Goal: Information Seeking & Learning: Learn about a topic

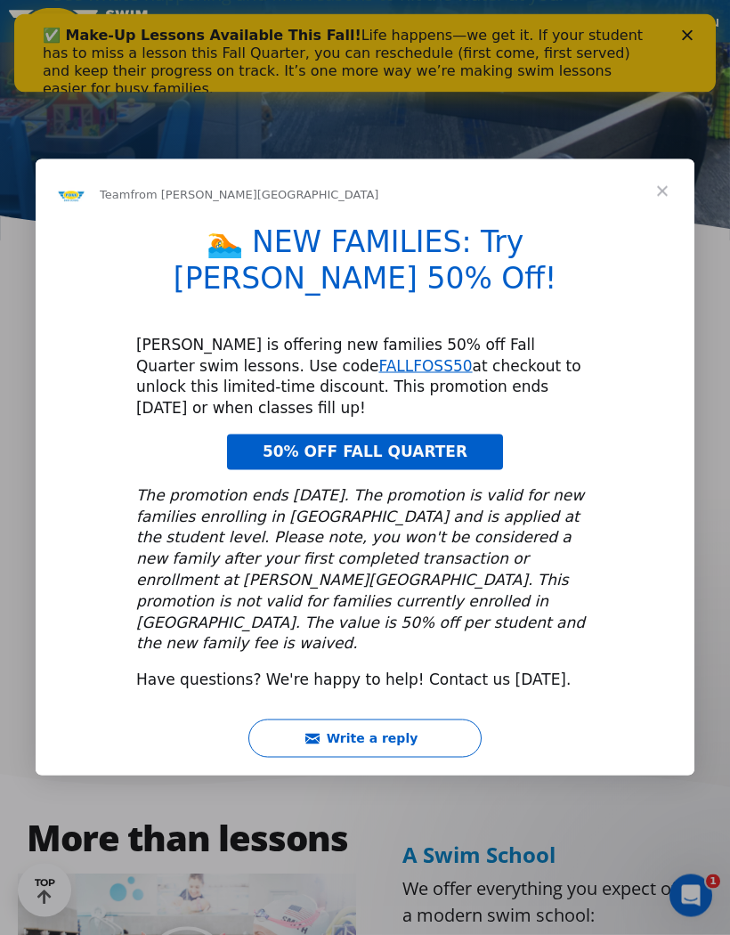
scroll to position [415, 0]
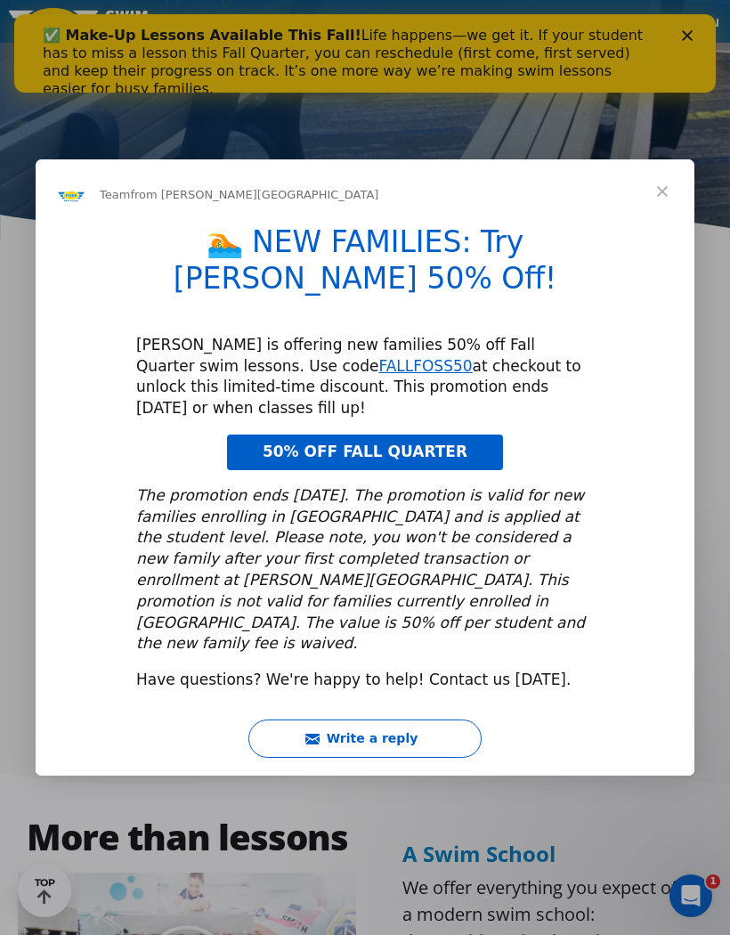
click at [12, 735] on div "Intercom messenger" at bounding box center [365, 467] width 730 height 935
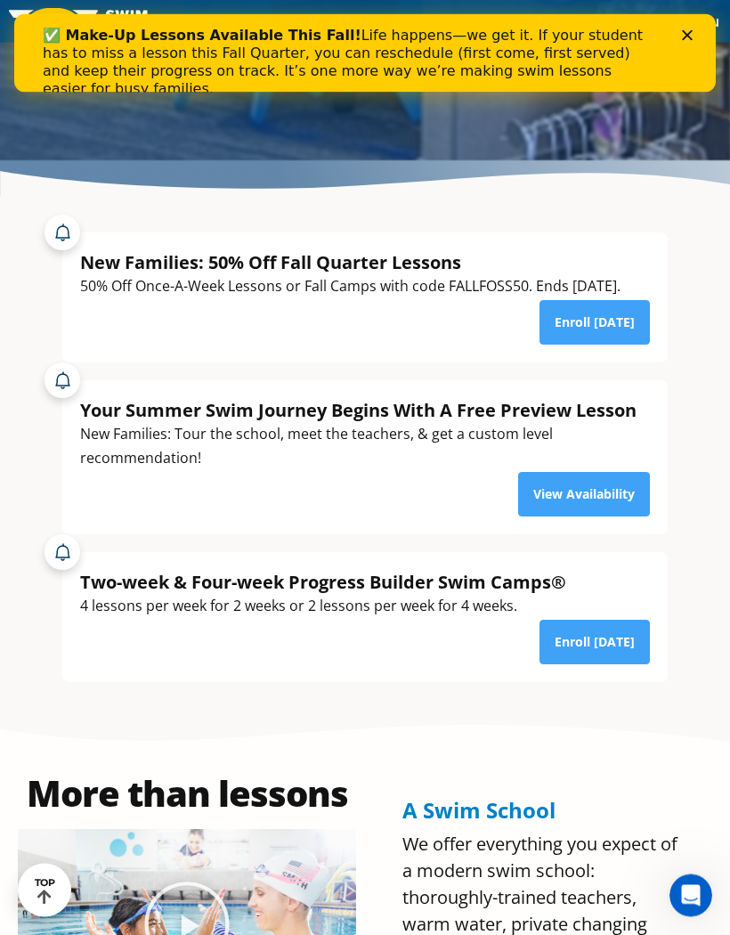
scroll to position [459, 0]
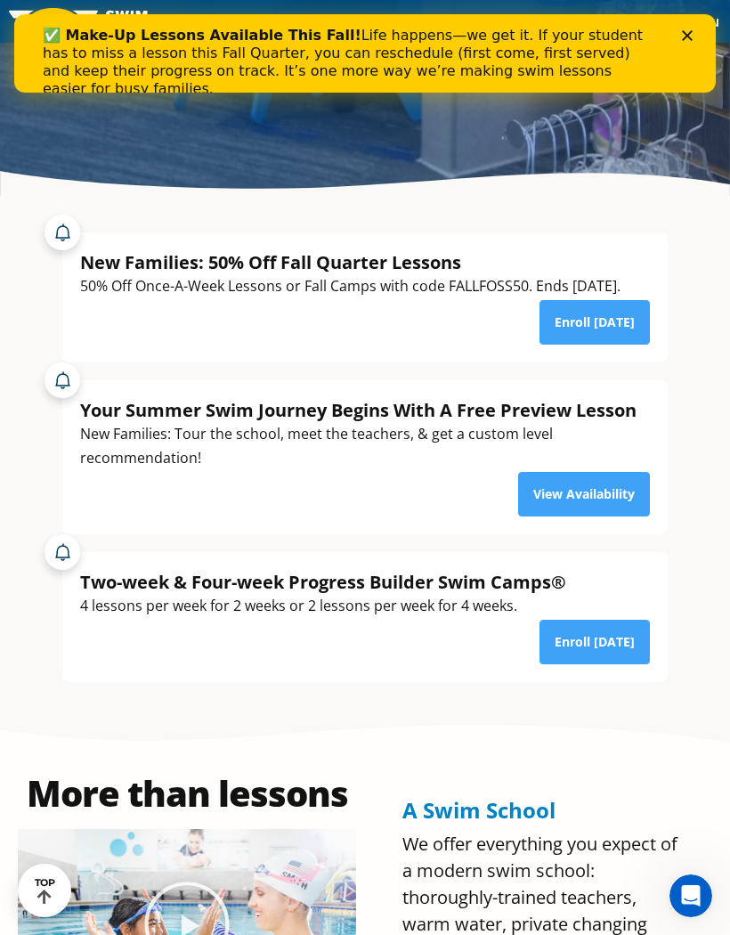
click at [603, 345] on link "Enroll Today" at bounding box center [595, 322] width 110 height 45
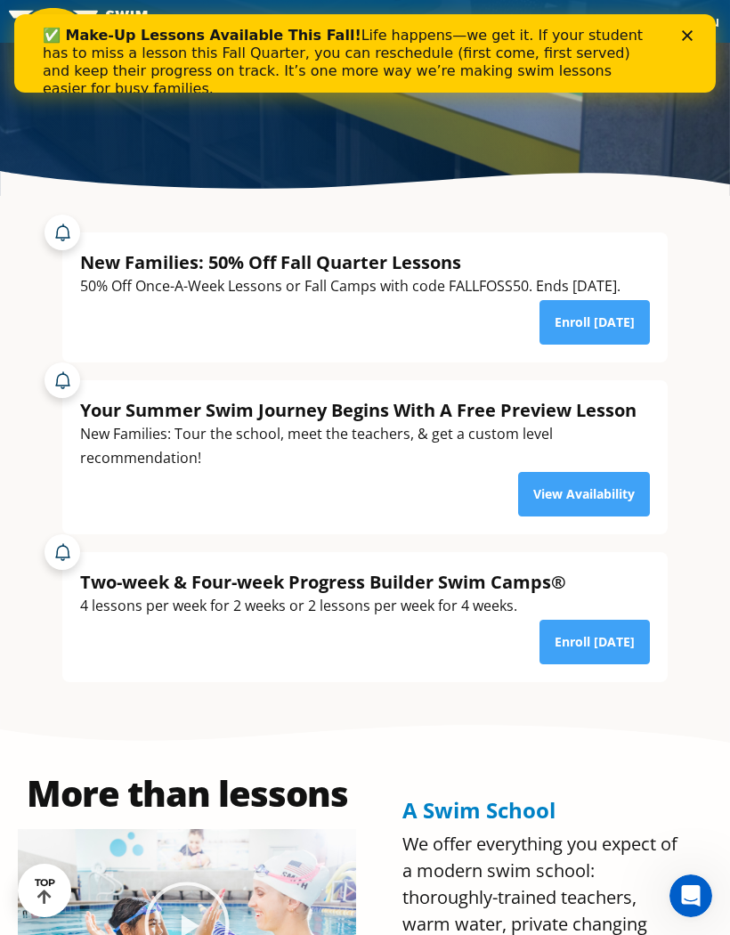
click at [598, 345] on link "Enroll Today" at bounding box center [595, 322] width 110 height 45
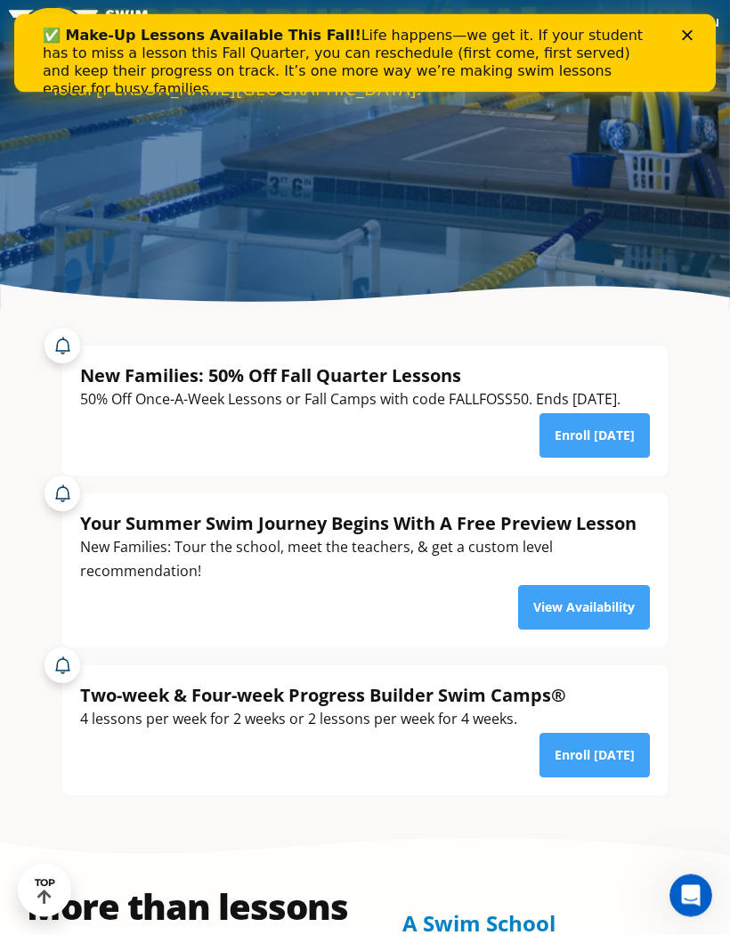
scroll to position [312, 0]
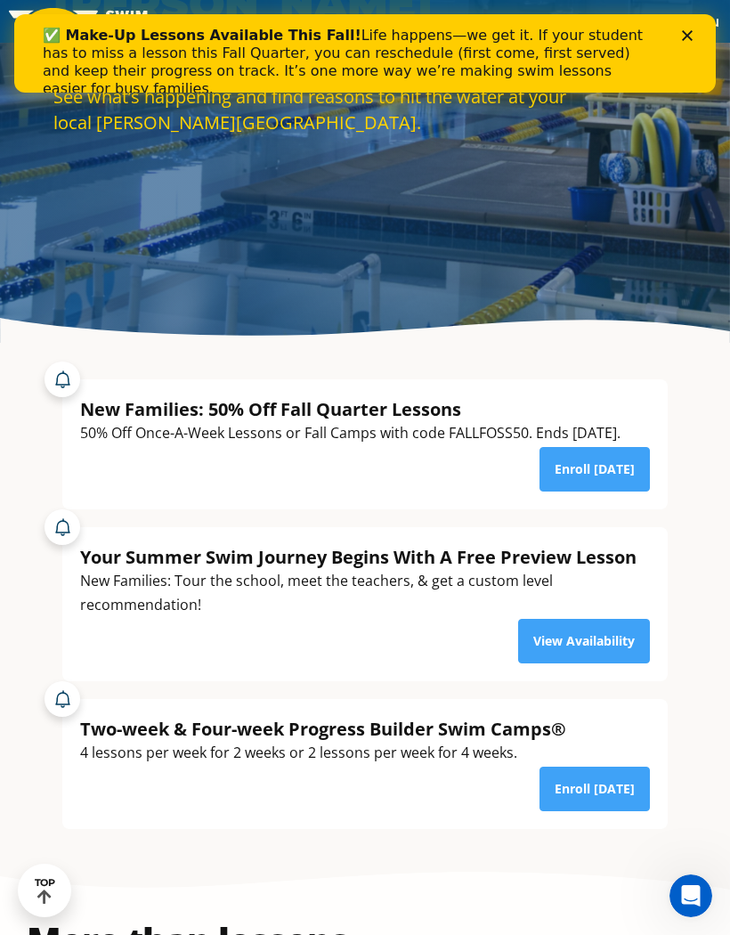
click at [683, 39] on polygon "Close" at bounding box center [687, 35] width 11 height 11
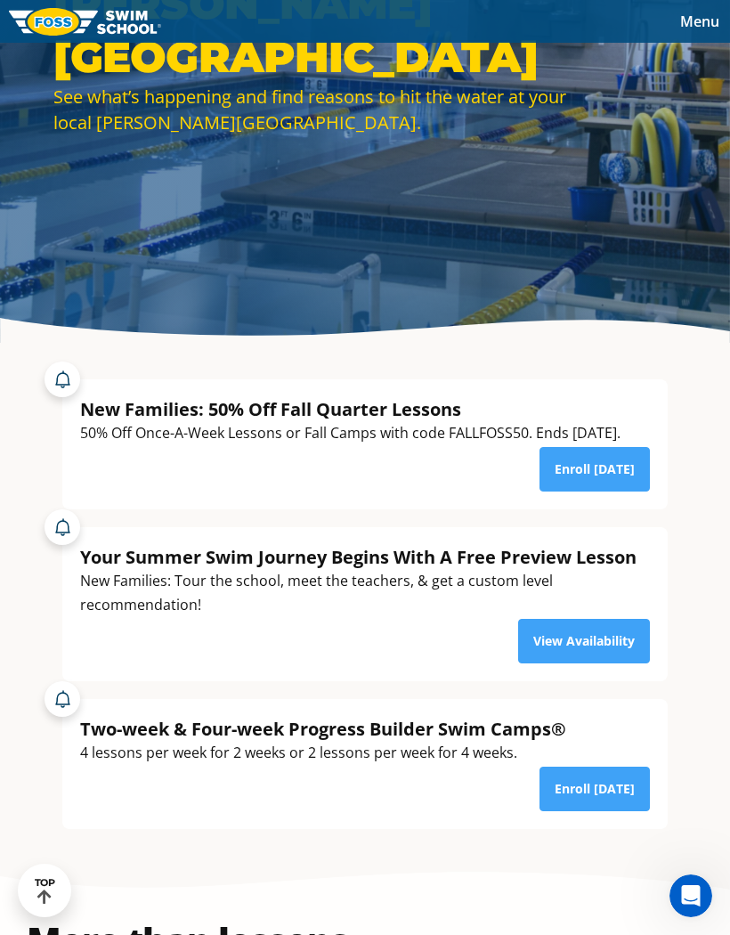
click at [697, 26] on span "Menu" at bounding box center [699, 22] width 39 height 20
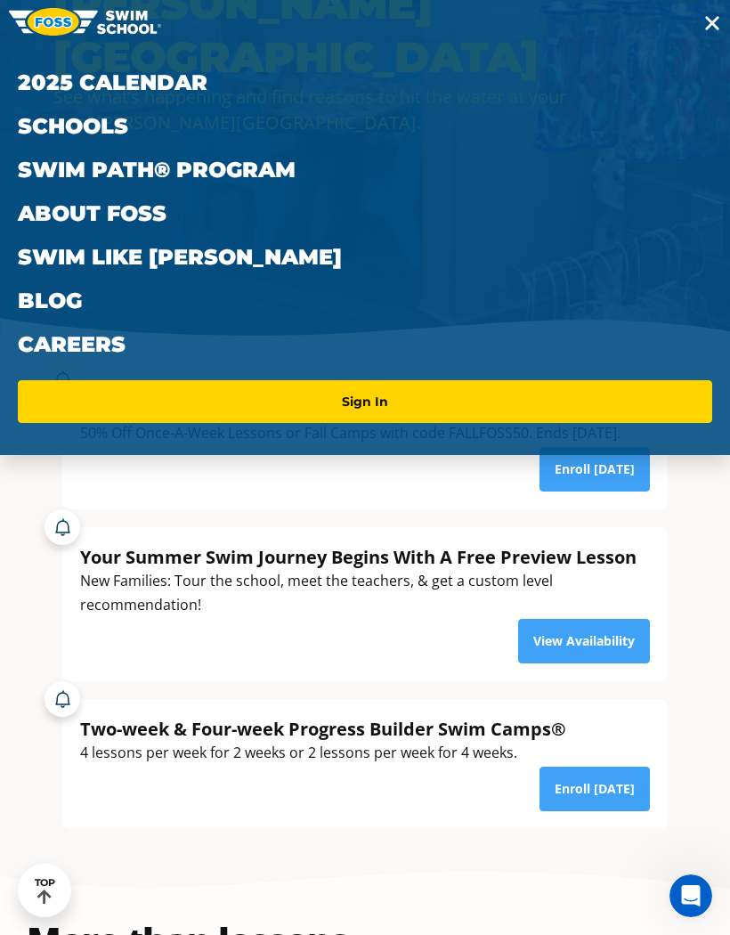
scroll to position [300, 0]
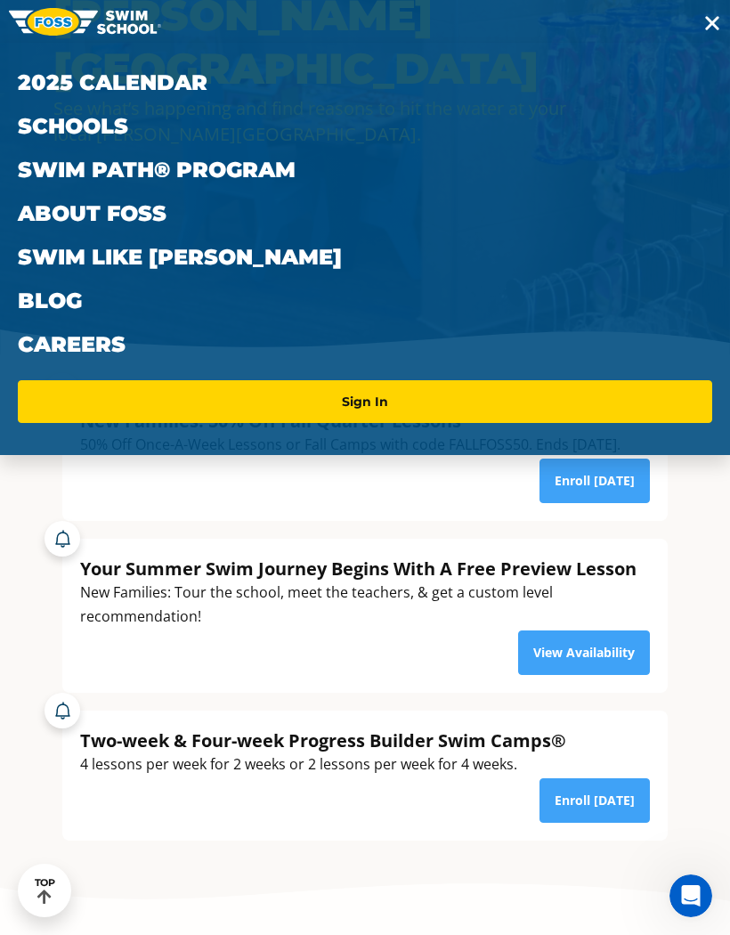
click at [49, 120] on link "Schools" at bounding box center [365, 126] width 695 height 44
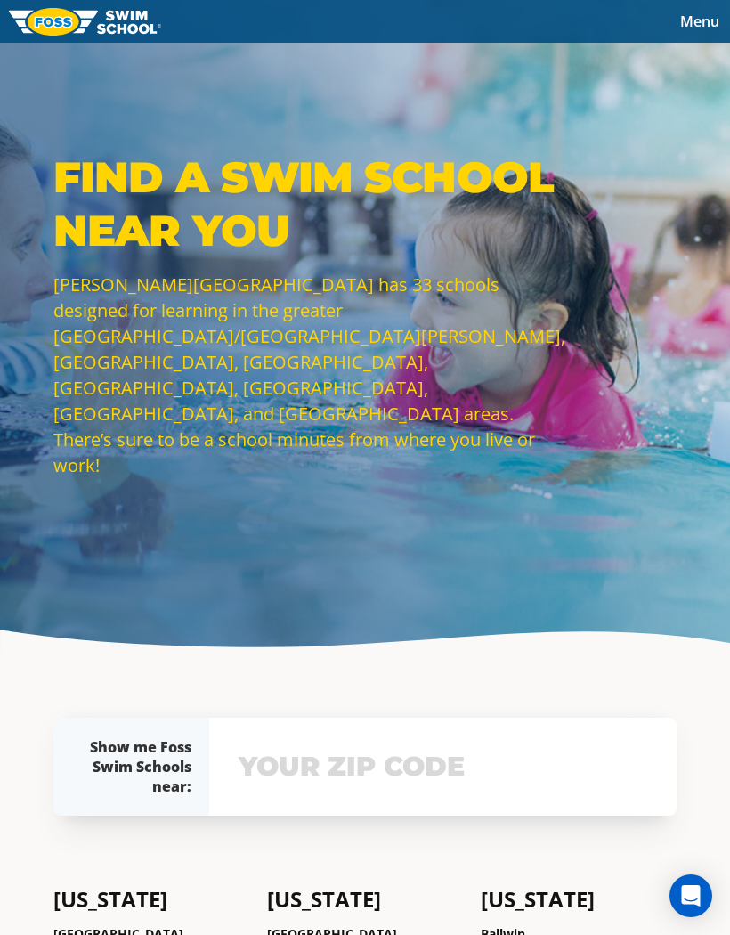
click at [710, 23] on span "Menu" at bounding box center [699, 22] width 39 height 20
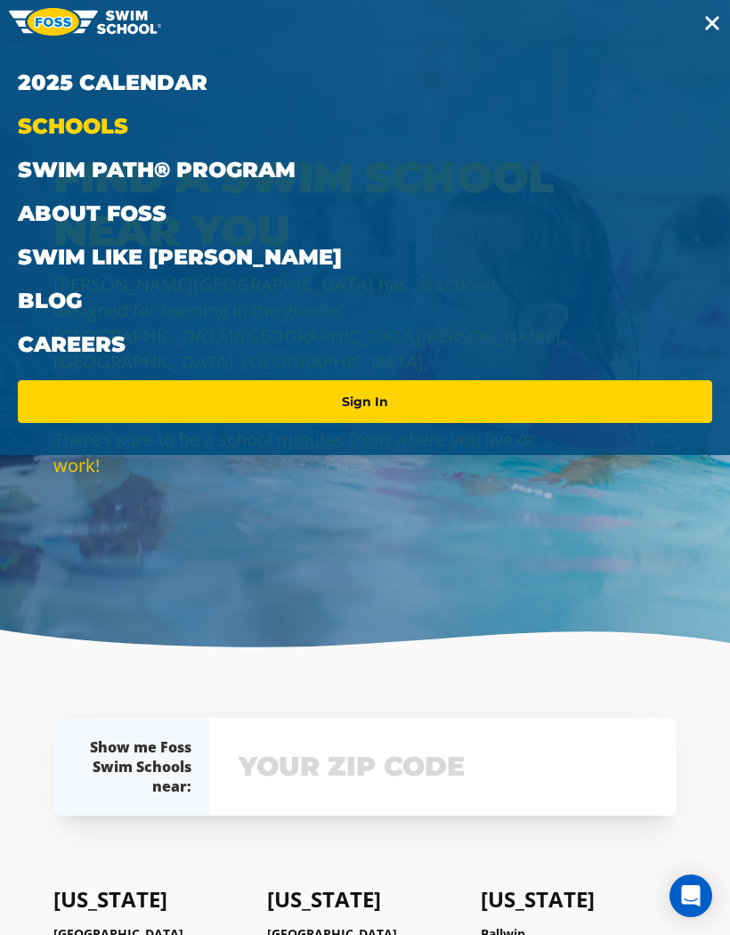
click at [47, 159] on link "Swim Path® Program" at bounding box center [365, 170] width 695 height 44
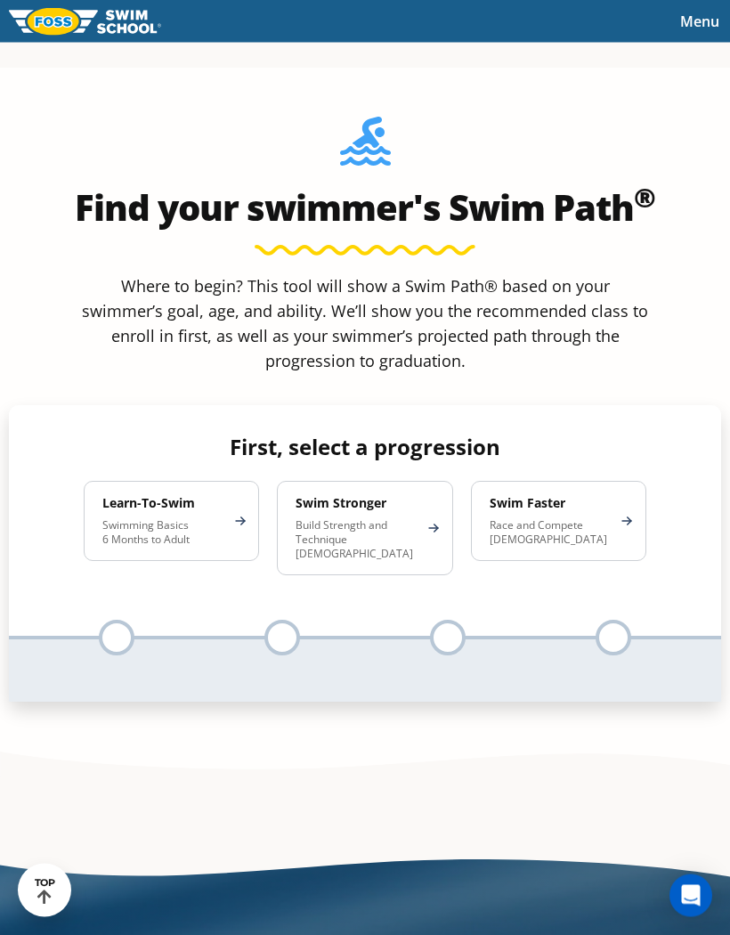
scroll to position [1017, 0]
click at [133, 547] on p "Swimming Basics 6 Months to Adult" at bounding box center [162, 532] width 120 height 28
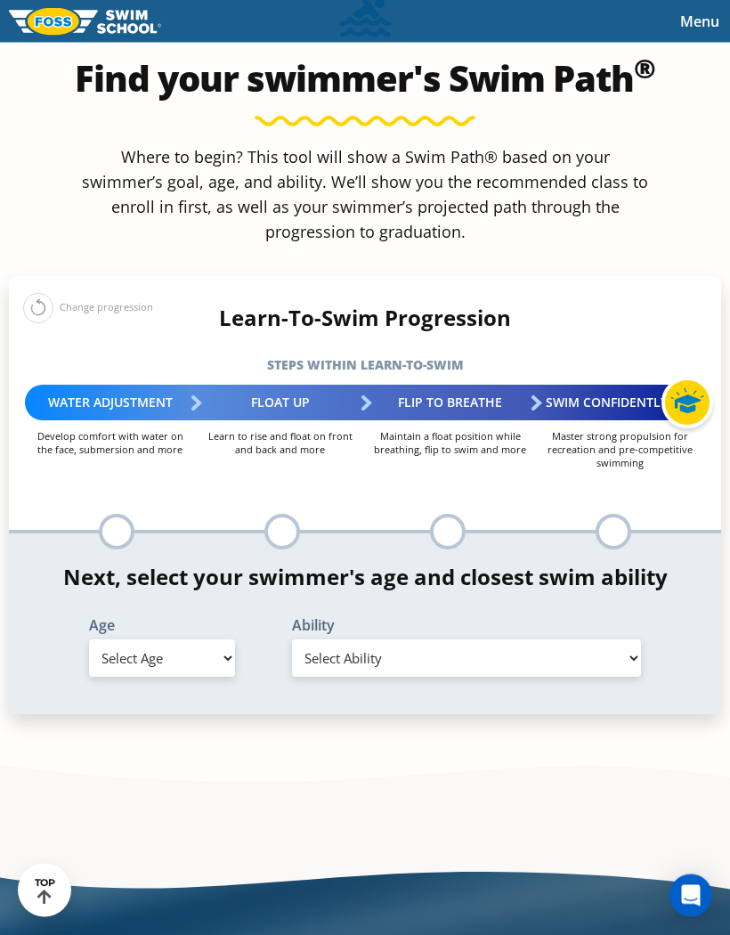
click at [219, 678] on select "Select Age 6 months - 1 year 1 year 2 years 3 years 4 years 5 years 6 years 7 y…" at bounding box center [162, 658] width 146 height 37
select select "6-months---1-year"
click at [632, 677] on select "Select Ability First in-water experience Comfortable with water poured over the…" at bounding box center [466, 657] width 349 height 37
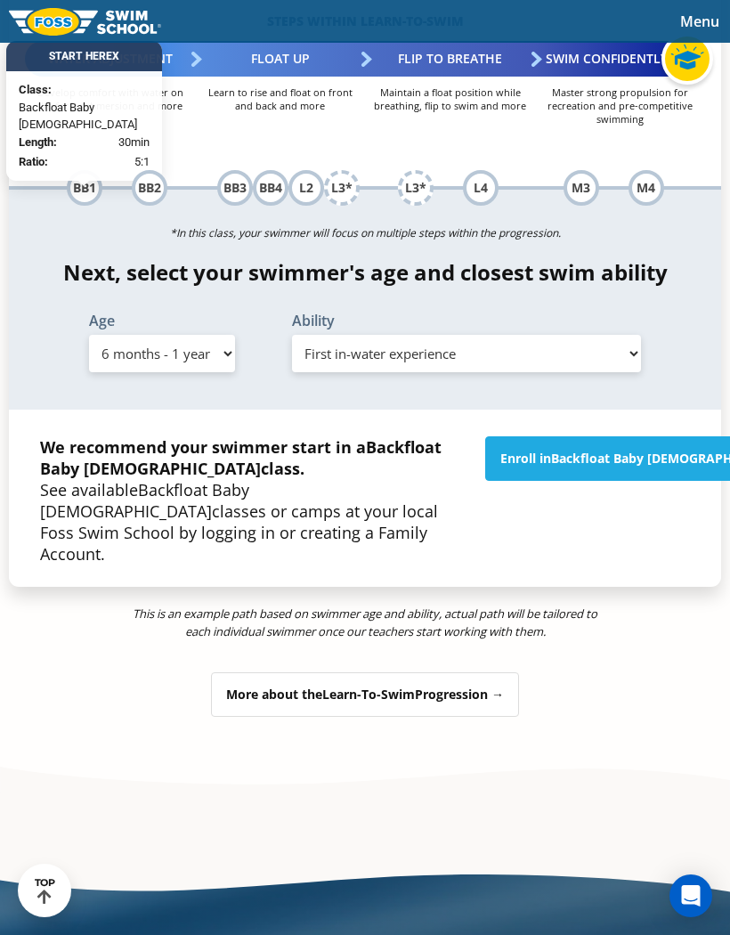
scroll to position [1489, 0]
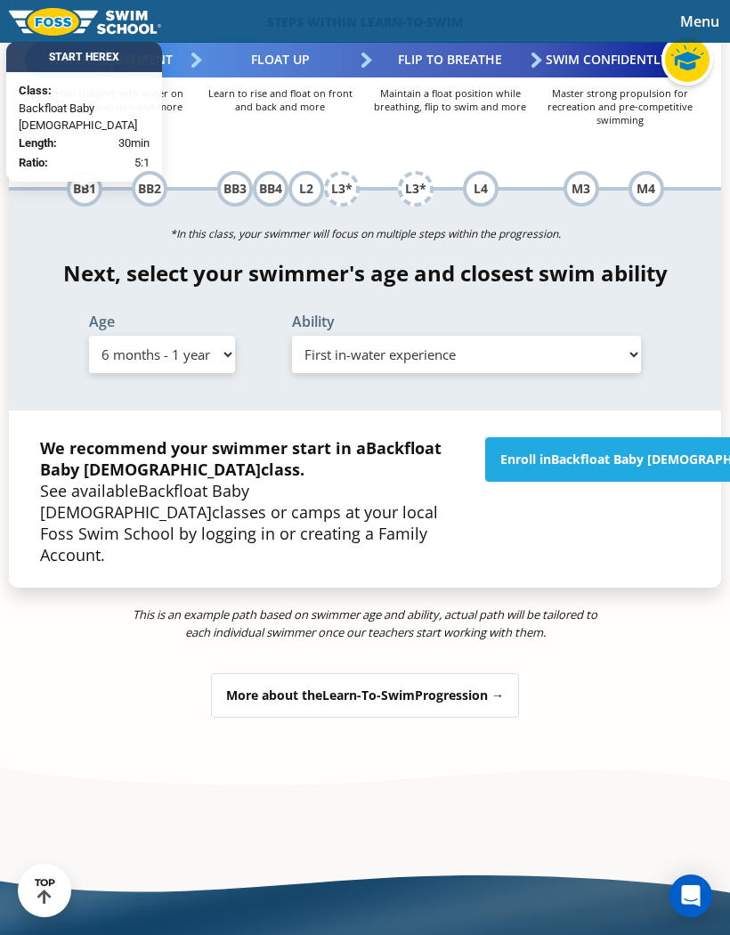
click at [628, 373] on select "Select Ability First in-water experience Comfortable with water poured over the…" at bounding box center [466, 354] width 349 height 37
click at [637, 373] on select "Select Ability First in-water experience Comfortable with water poured over the…" at bounding box center [466, 354] width 349 height 37
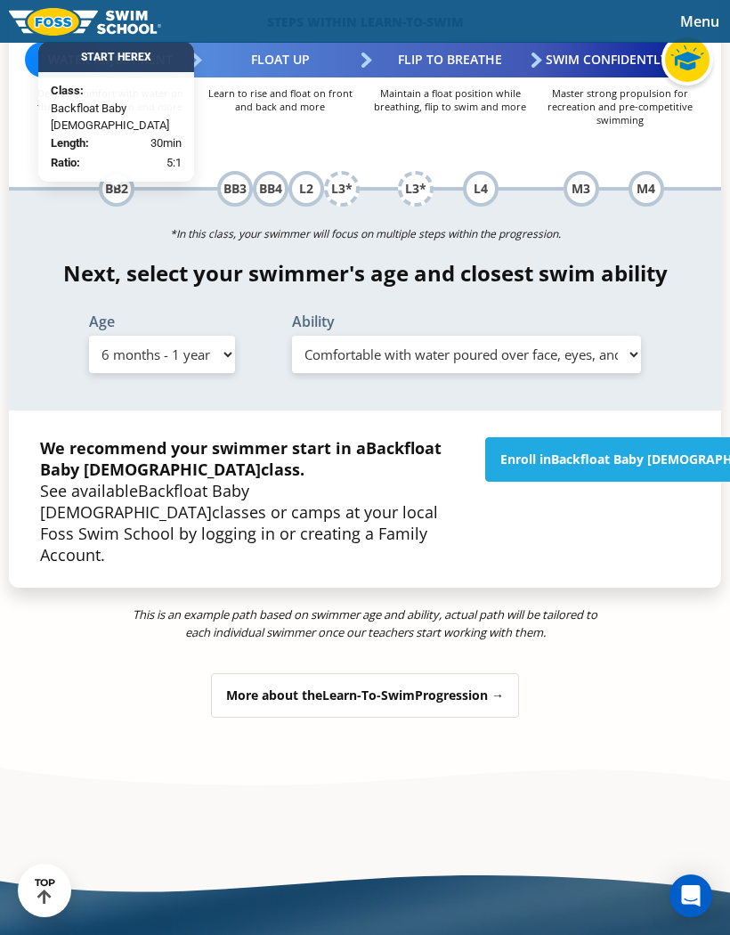
click at [637, 373] on select "Select Ability First in-water experience Comfortable with water poured over the…" at bounding box center [466, 354] width 349 height 37
select select "6-months---1-year-i-would-be-comfortable-if-my-child-fell-in-the-water-and-conf…"
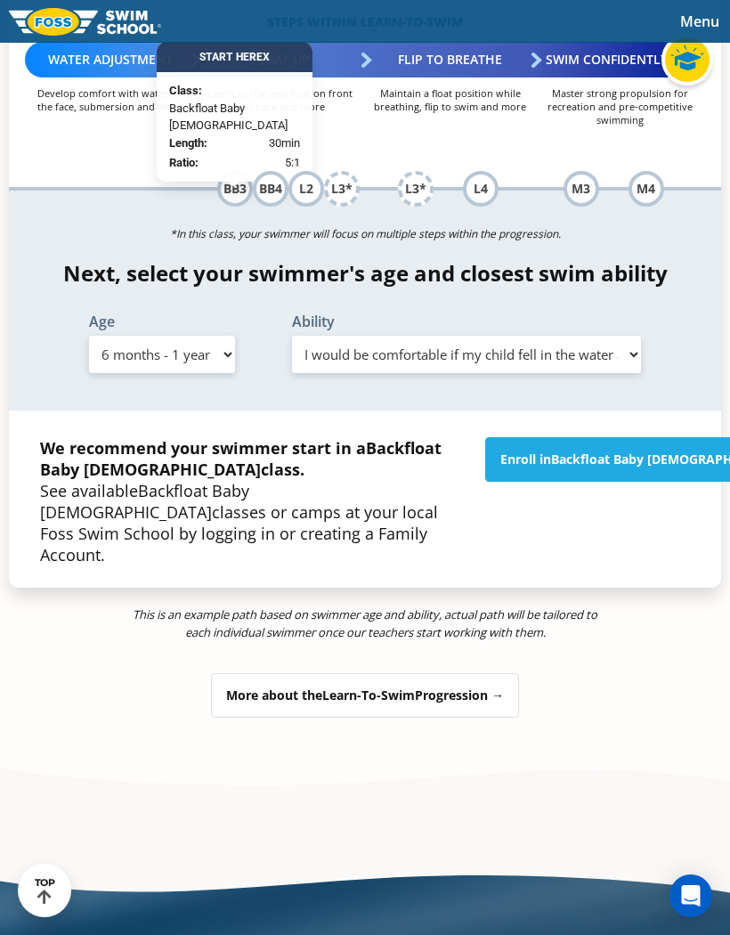
click at [505, 716] on div "More about the Learn-To-Swim Progression →" at bounding box center [365, 695] width 308 height 45
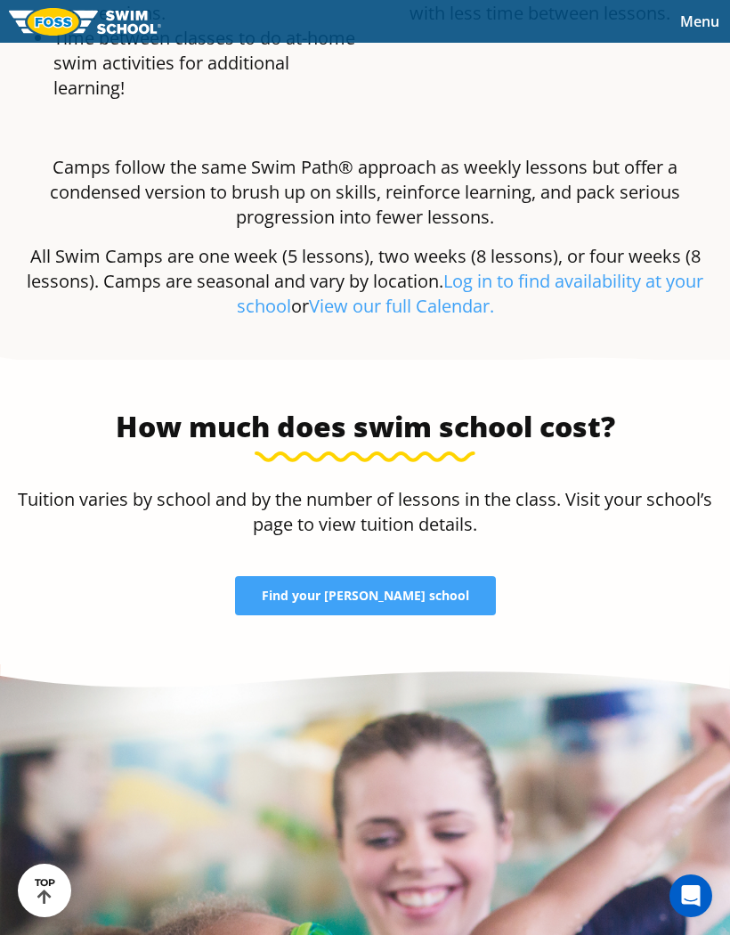
scroll to position [5255, 0]
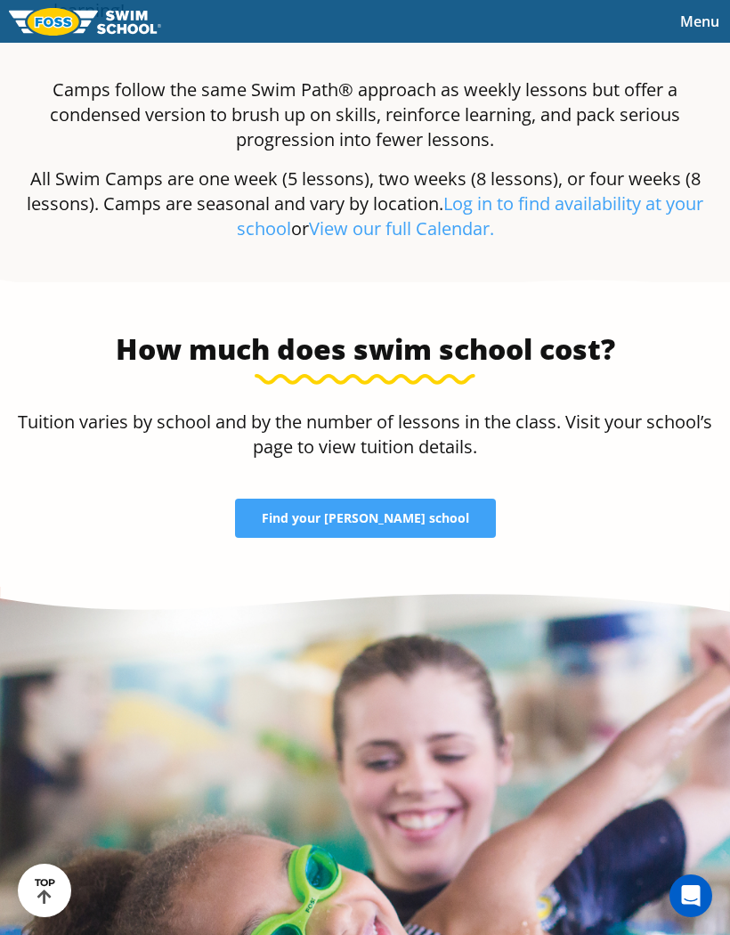
click at [650, 11] on div "Menu 2025 Calendar Schools Swim Path® Program About FOSS Swim Like Regan Blog C…" at bounding box center [365, 21] width 730 height 43
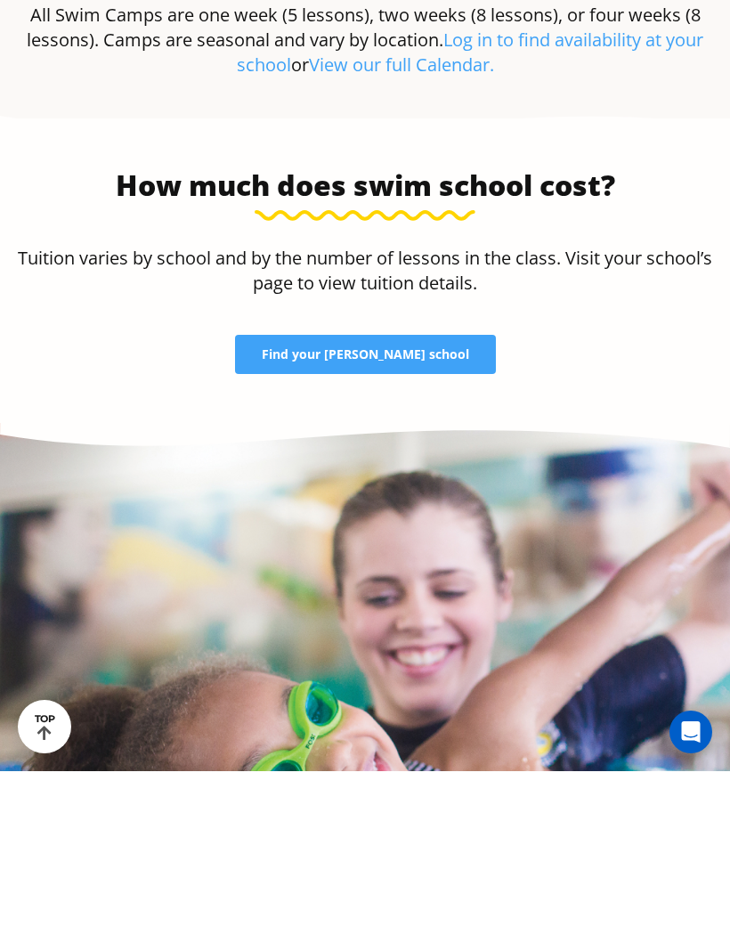
scroll to position [5419, 0]
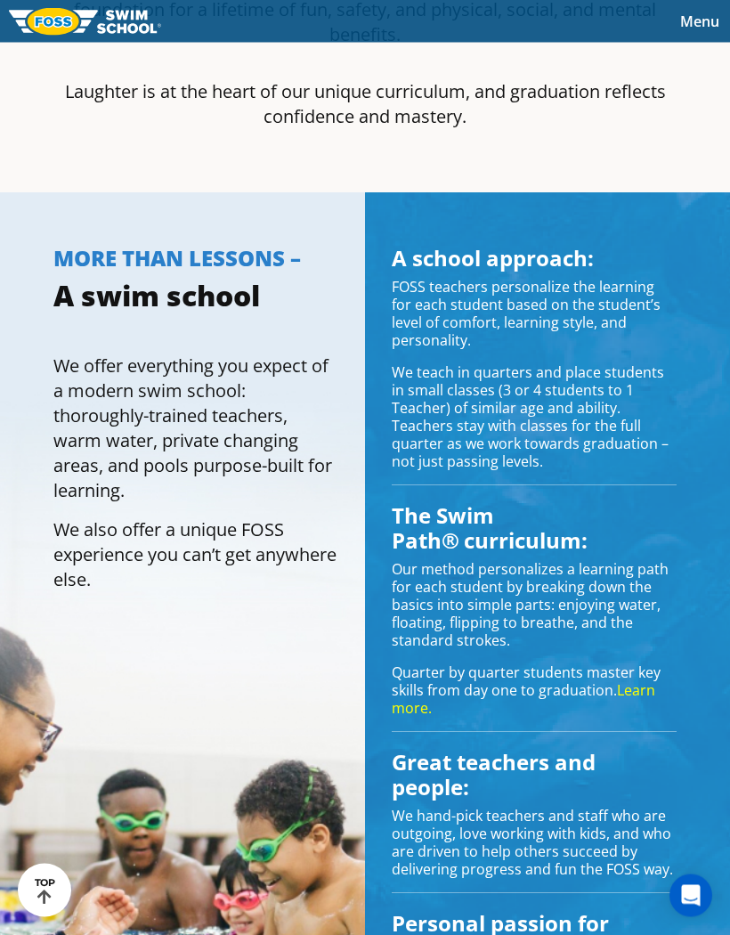
scroll to position [1386, 0]
click at [693, 28] on span "Menu" at bounding box center [699, 22] width 39 height 20
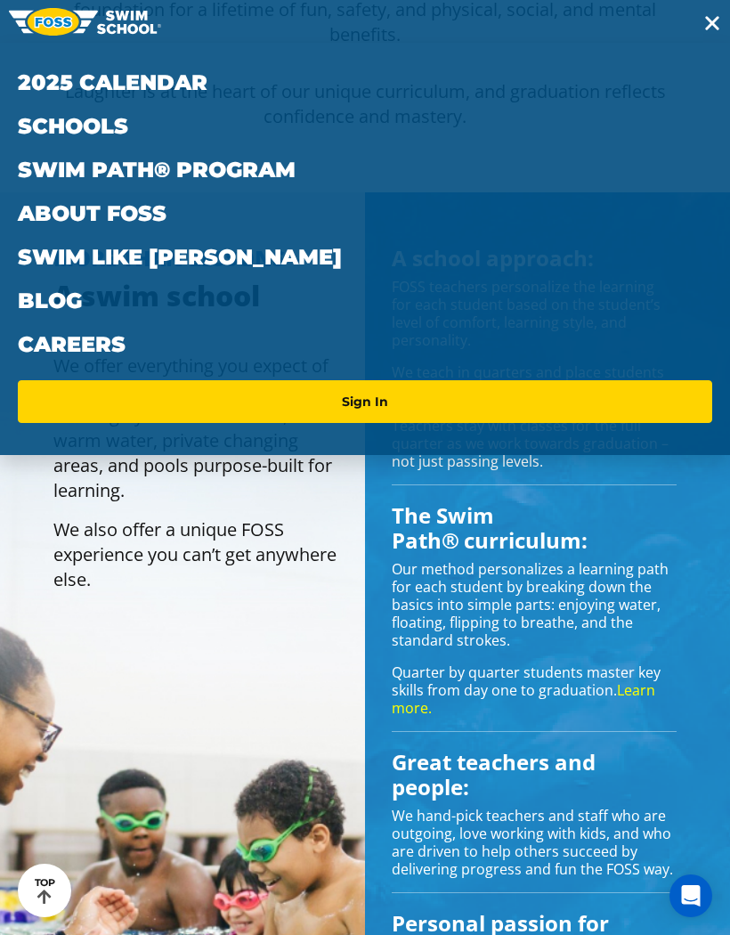
click at [40, 167] on link "Swim Path® Program" at bounding box center [365, 170] width 695 height 44
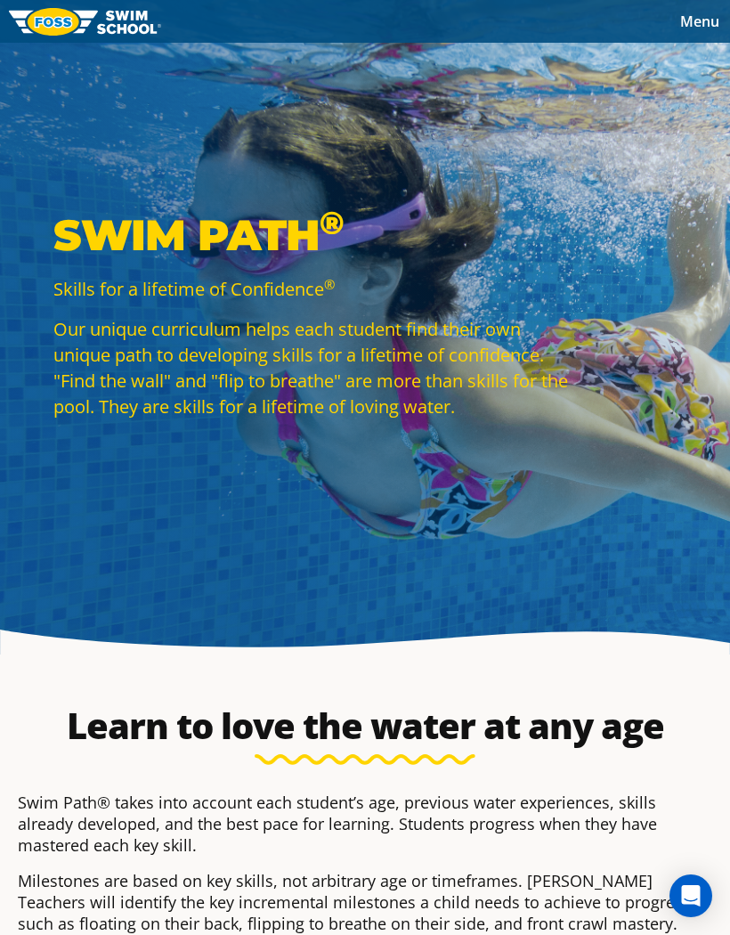
click at [703, 21] on span "Menu" at bounding box center [699, 22] width 39 height 20
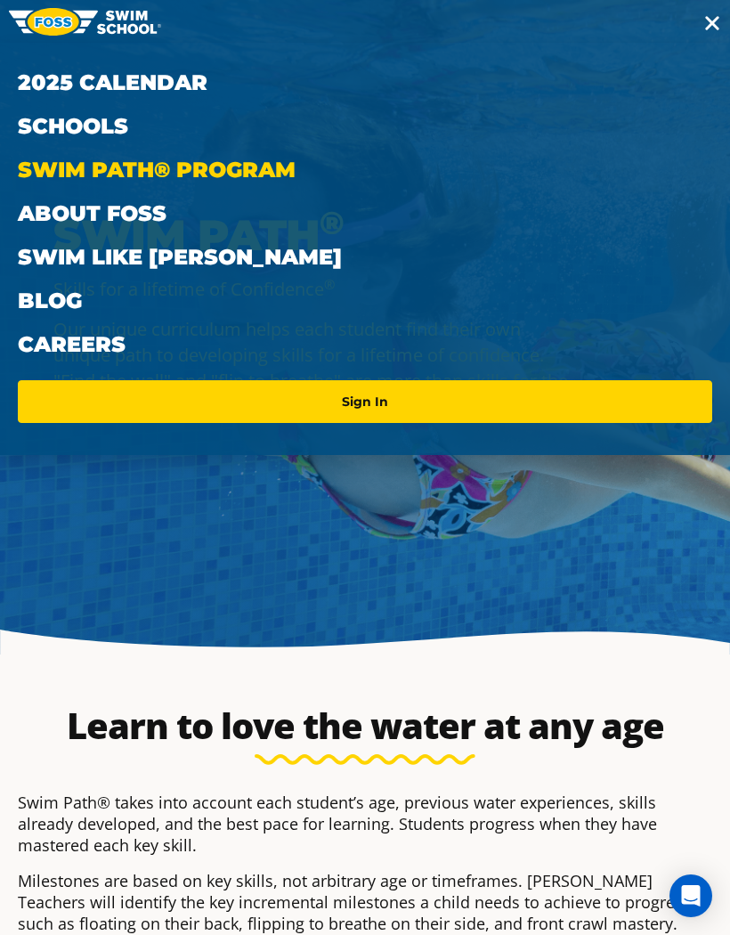
click at [47, 207] on link "About FOSS" at bounding box center [365, 213] width 695 height 44
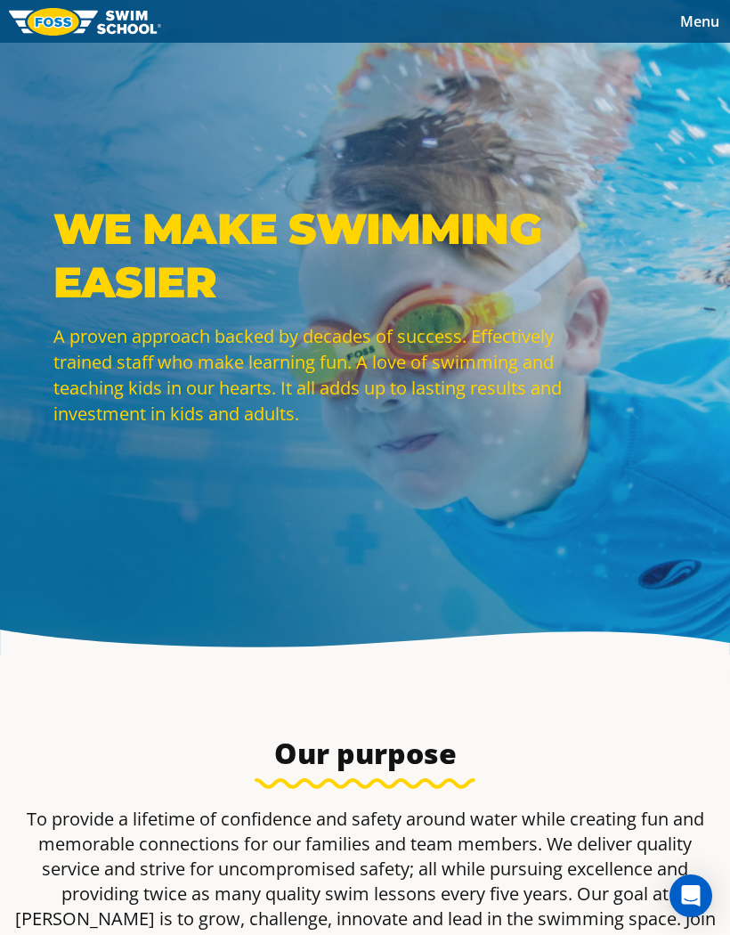
click at [698, 28] on span "Menu" at bounding box center [699, 22] width 39 height 20
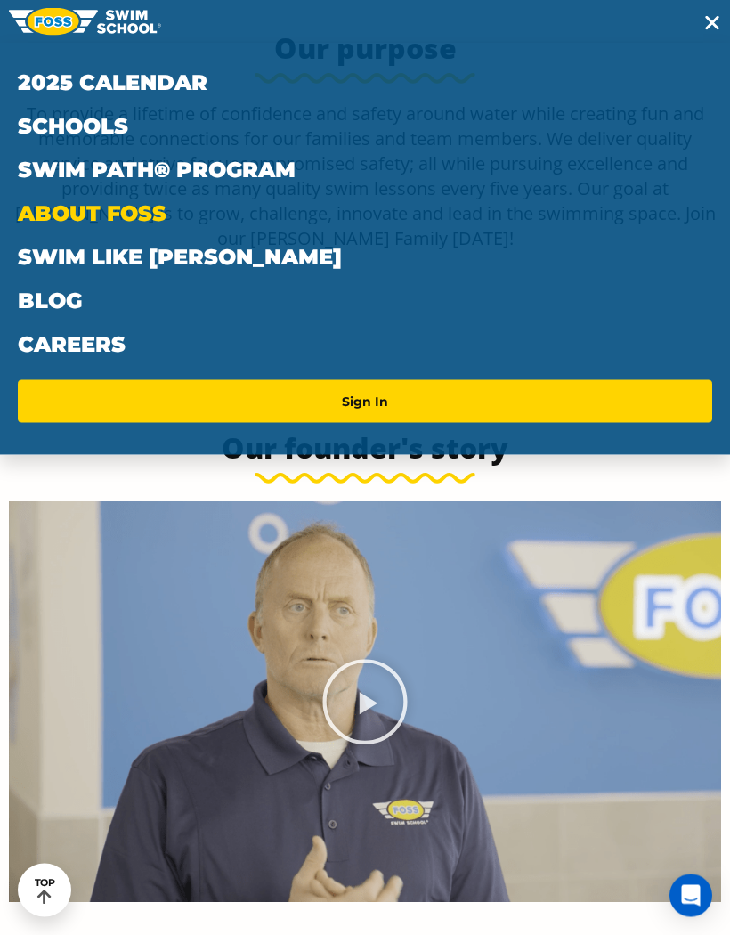
click at [708, 26] on span "Toggle navigation" at bounding box center [712, 23] width 14 height 14
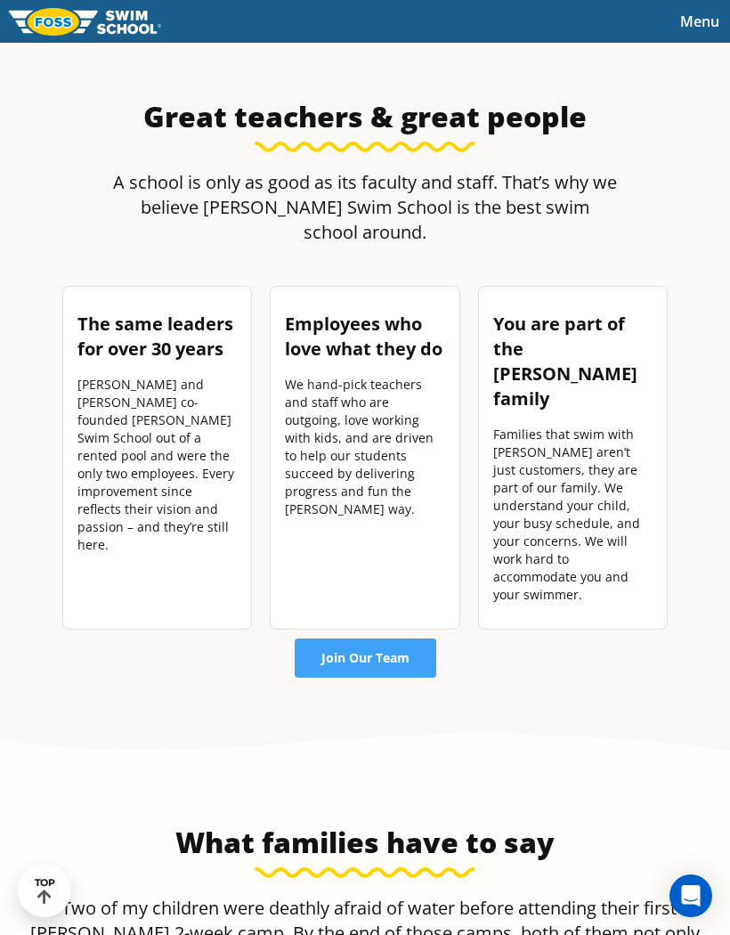
scroll to position [2272, 0]
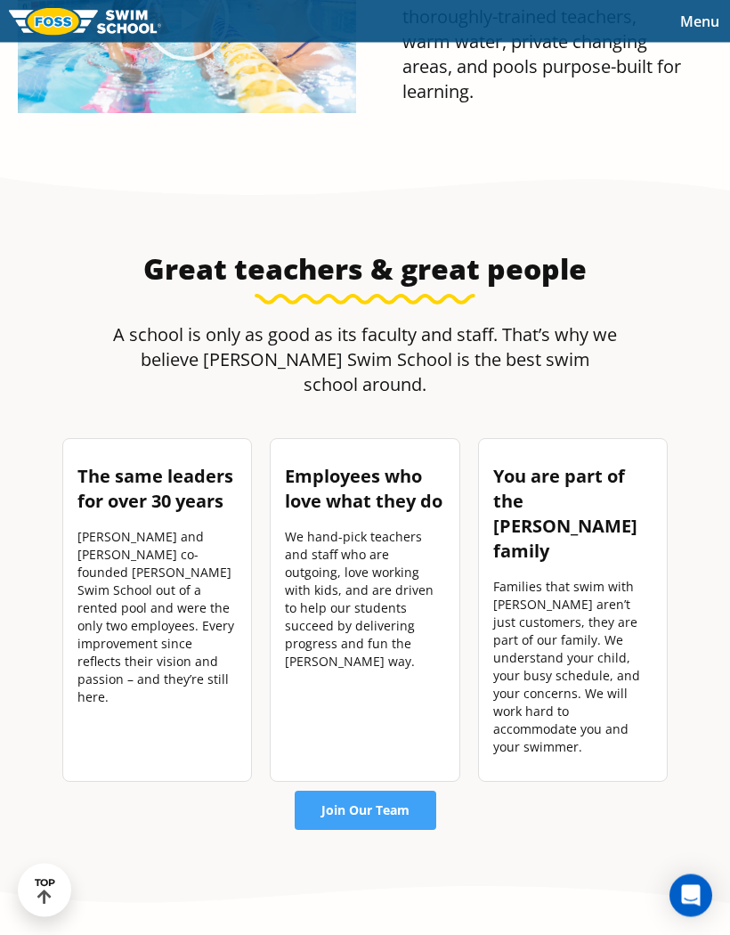
click at [702, 28] on span "Menu" at bounding box center [699, 22] width 39 height 20
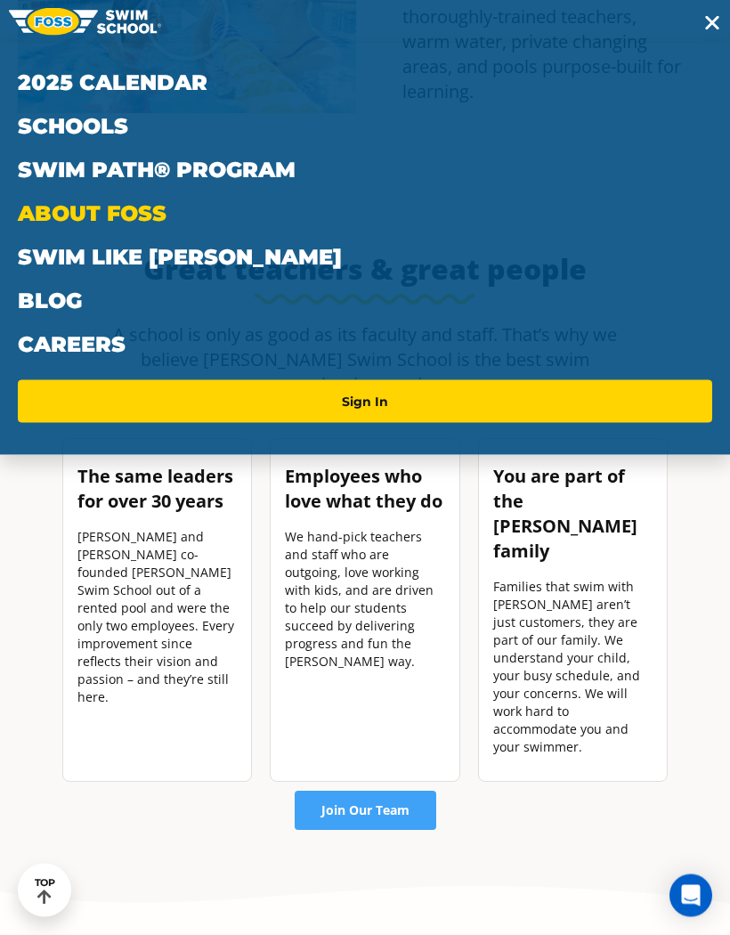
scroll to position [2273, 0]
click at [51, 175] on link "Swim Path® Program" at bounding box center [365, 170] width 695 height 44
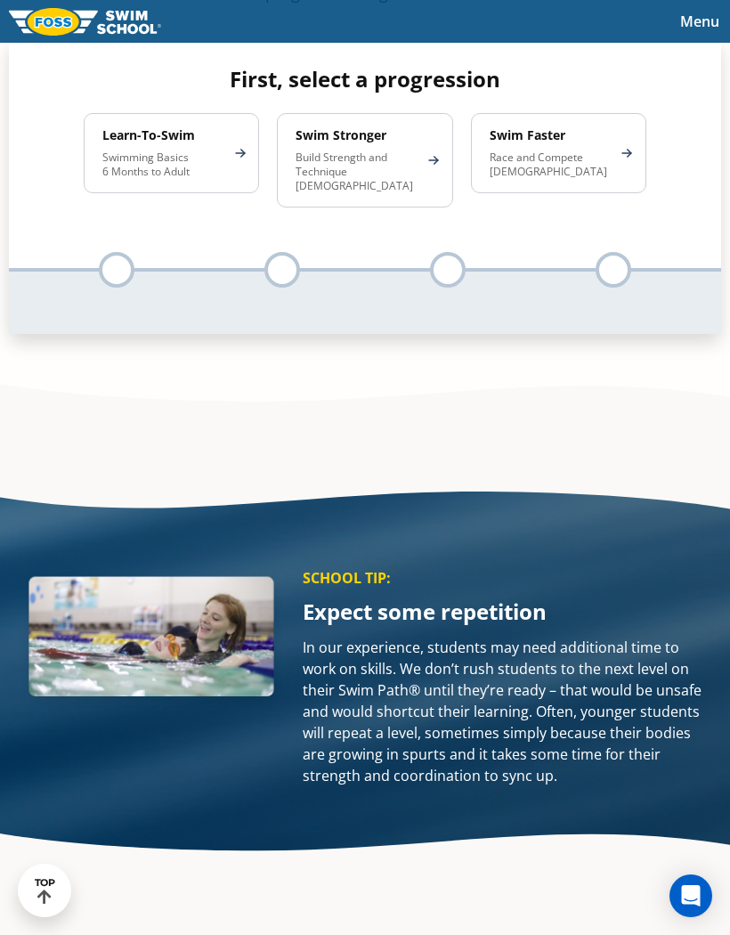
scroll to position [1384, 0]
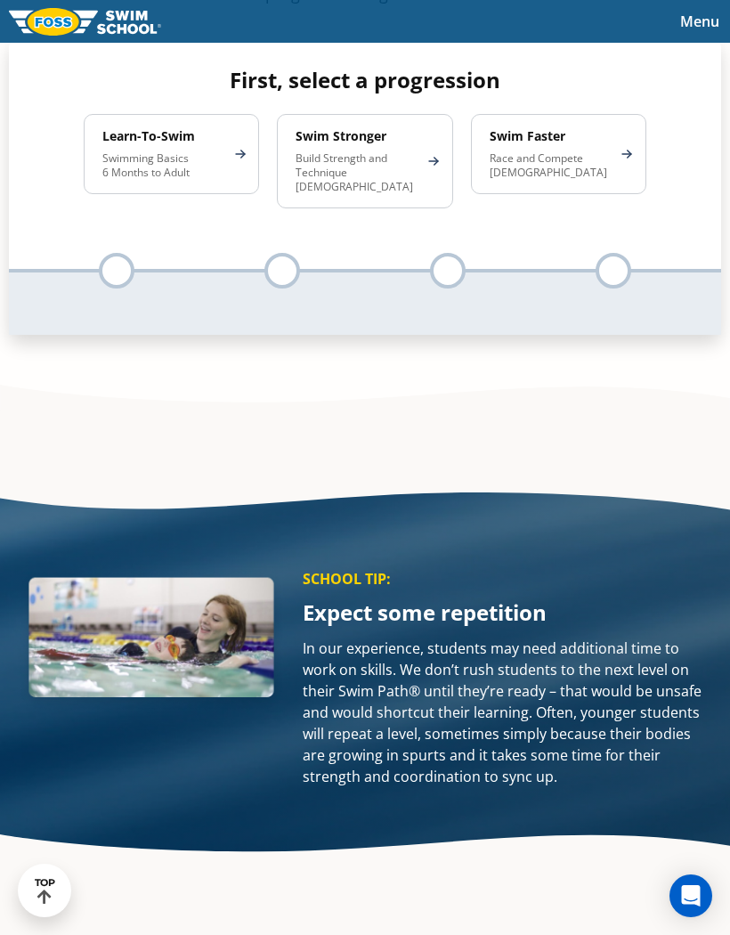
click at [120, 180] on p "Swimming Basics 6 Months to Adult" at bounding box center [162, 165] width 120 height 28
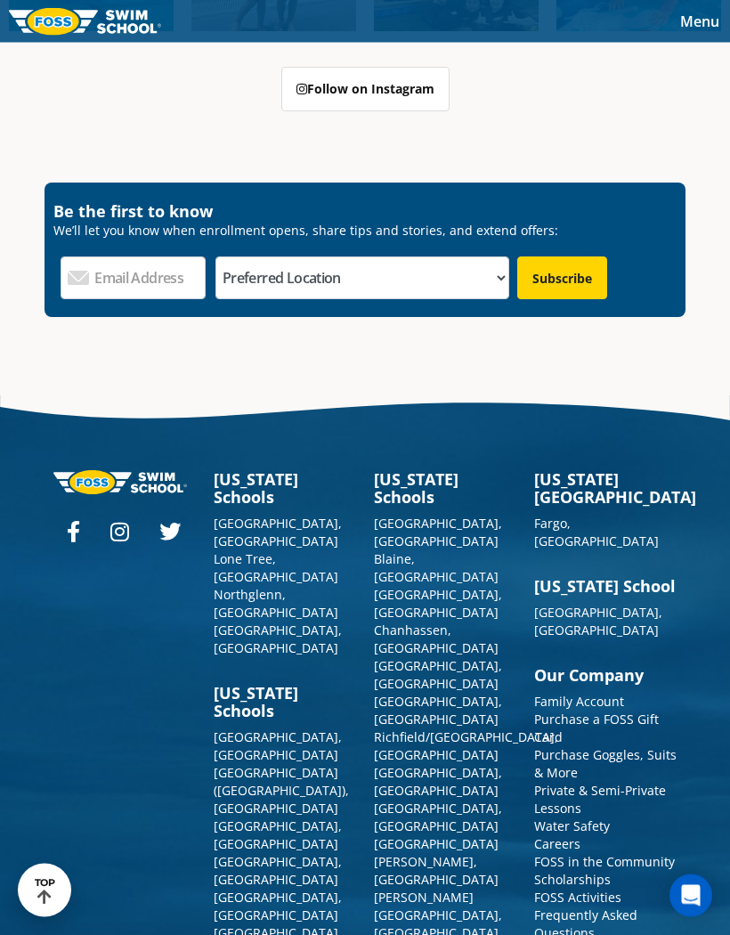
scroll to position [4616, 0]
